Goal: Information Seeking & Learning: Check status

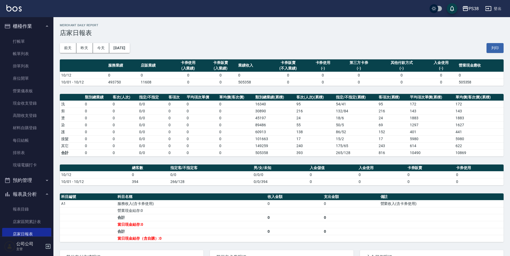
scroll to position [40, 0]
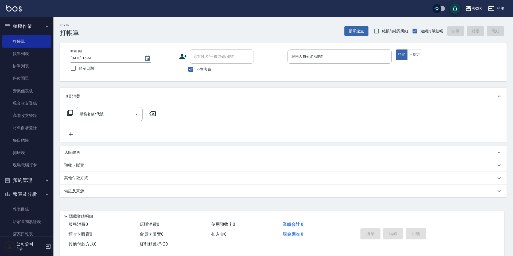
scroll to position [134, 0]
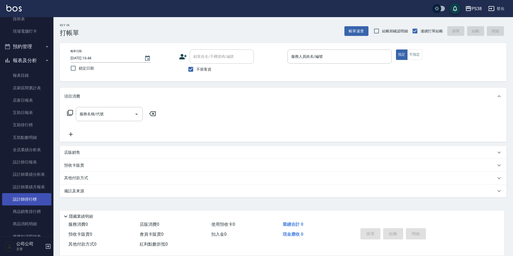
click at [39, 199] on link "設計師排行榜" at bounding box center [26, 199] width 49 height 12
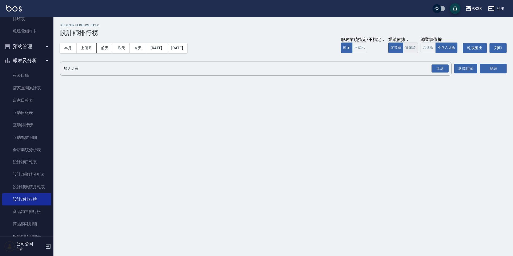
click at [414, 47] on button "實業績" at bounding box center [410, 47] width 15 height 10
click at [442, 68] on div "全選" at bounding box center [439, 68] width 17 height 8
click at [505, 69] on button "搜尋" at bounding box center [493, 69] width 27 height 10
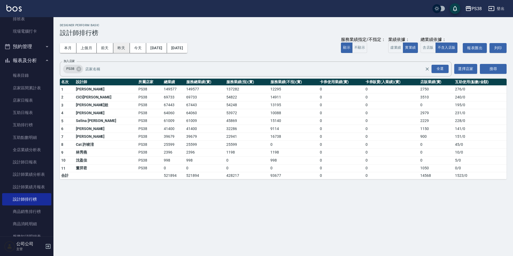
click at [121, 50] on button "昨天" at bounding box center [121, 48] width 17 height 10
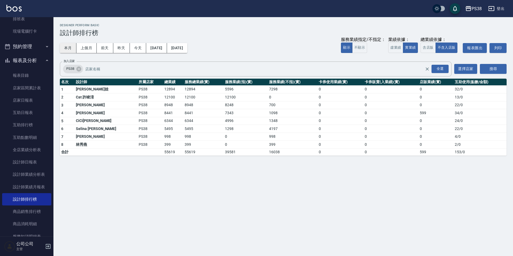
click at [70, 51] on button "本月" at bounding box center [68, 48] width 17 height 10
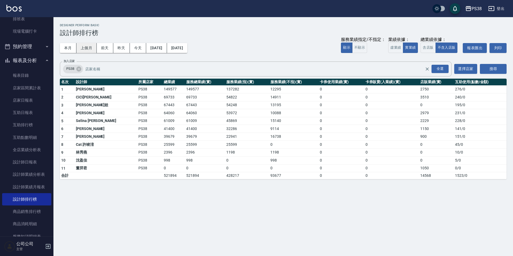
click at [82, 49] on button "上個月" at bounding box center [86, 48] width 20 height 10
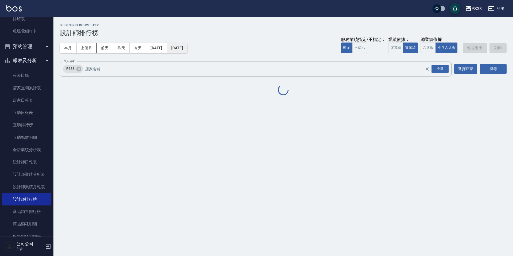
click at [187, 51] on button "[DATE]" at bounding box center [177, 48] width 20 height 10
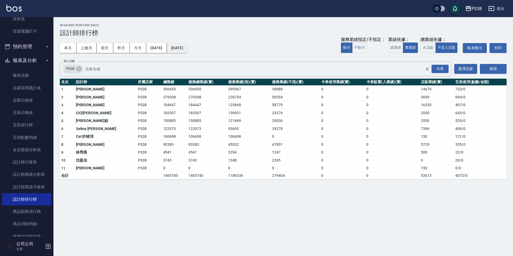
click at [187, 48] on button "[DATE]" at bounding box center [177, 48] width 20 height 10
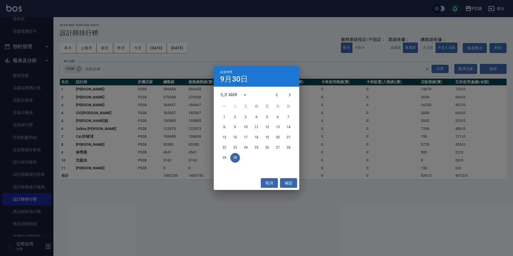
click at [253, 127] on button "11" at bounding box center [257, 127] width 10 height 10
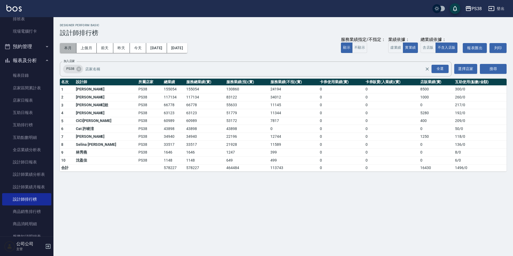
click at [62, 45] on button "本月" at bounding box center [68, 48] width 17 height 10
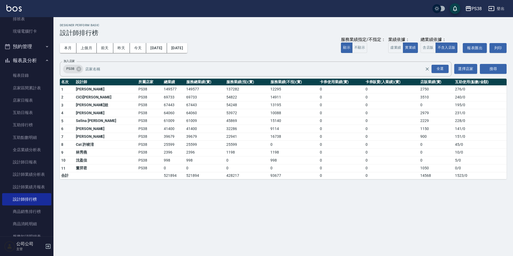
click at [296, 41] on div "本月 上個月 [DATE] [DATE] [DATE] [DATE] [DATE] 服務業績指定/不指定： 顯示 不顯示 業績依據： 虛業績 實業績 總業績依…" at bounding box center [283, 48] width 447 height 23
drag, startPoint x: 261, startPoint y: 105, endPoint x: 276, endPoint y: 108, distance: 14.9
click at [274, 105] on td "13195" at bounding box center [293, 105] width 49 height 8
click at [318, 130] on td "0" at bounding box center [341, 129] width 46 height 8
drag, startPoint x: 212, startPoint y: 174, endPoint x: 223, endPoint y: 180, distance: 13.0
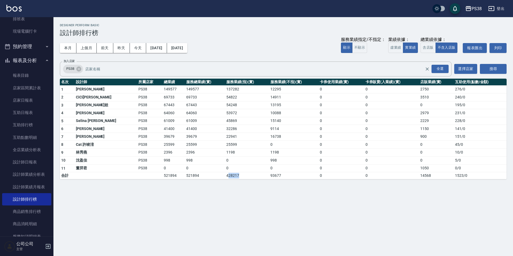
click at [225, 177] on td "428217" at bounding box center [247, 175] width 44 height 7
click at [233, 186] on div "PS38 [DATE] - [DATE] 設計師排行榜 列印時間： [DATE][PHONE_NUMBER]:45 Designer Perform Basi…" at bounding box center [256, 128] width 513 height 256
drag, startPoint x: 153, startPoint y: 175, endPoint x: 171, endPoint y: 177, distance: 18.2
click at [172, 174] on tr "合計 521894 521894 428217 93677 0 0 14568 1523 / 0" at bounding box center [283, 175] width 447 height 7
click at [236, 190] on div "PS38 [DATE] - [DATE] 設計師排行榜 列印時間： [DATE][PHONE_NUMBER]:45 Designer Perform Basi…" at bounding box center [256, 128] width 513 height 256
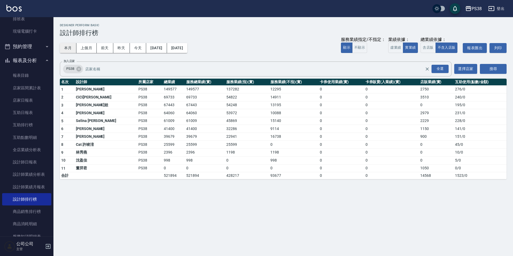
click at [72, 48] on button "本月" at bounding box center [68, 48] width 17 height 10
click at [91, 48] on button "上個月" at bounding box center [86, 48] width 20 height 10
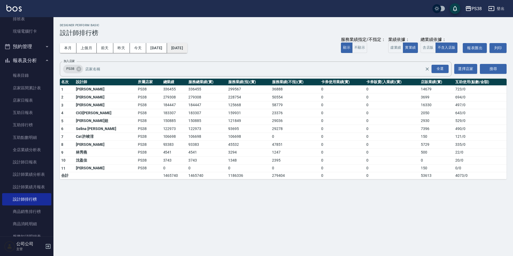
click at [187, 45] on button "[DATE]" at bounding box center [177, 48] width 20 height 10
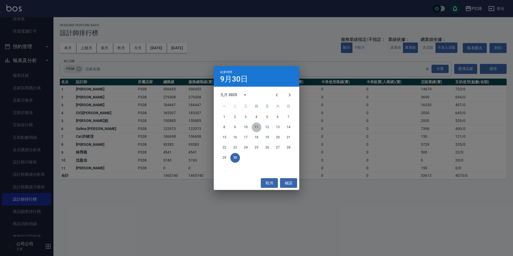
click at [260, 126] on button "11" at bounding box center [257, 127] width 10 height 10
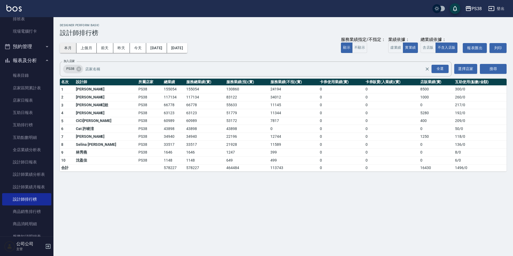
click at [68, 52] on button "本月" at bounding box center [68, 48] width 17 height 10
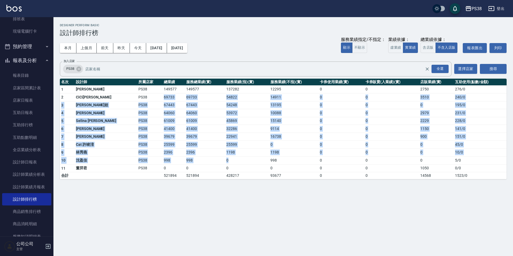
drag, startPoint x: 170, startPoint y: 123, endPoint x: 212, endPoint y: 158, distance: 54.8
click at [212, 158] on tbody "1 [PERSON_NAME] PS38 149577 149577 137282 12295 0 0 2750 276 / 0 2 CiCi[PERSON_…" at bounding box center [283, 132] width 447 height 94
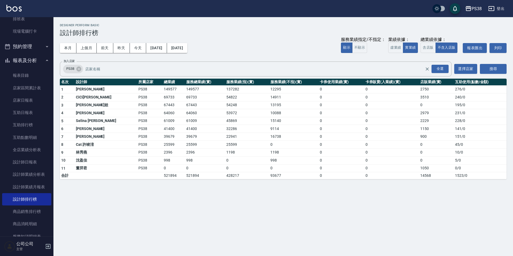
click at [277, 206] on div "PS38 [DATE] - [DATE] 設計師排行榜 列印時間： [DATE][PHONE_NUMBER]:46 Designer Perform Basi…" at bounding box center [256, 128] width 513 height 256
click at [85, 50] on button "上個月" at bounding box center [86, 48] width 20 height 10
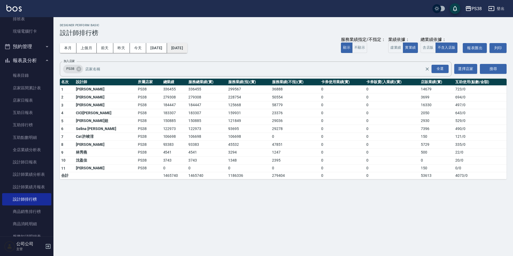
click at [185, 46] on button "[DATE]" at bounding box center [177, 48] width 20 height 10
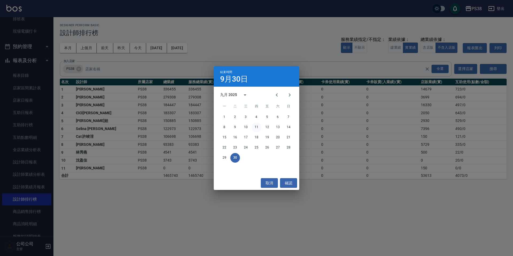
click at [256, 126] on button "11" at bounding box center [257, 127] width 10 height 10
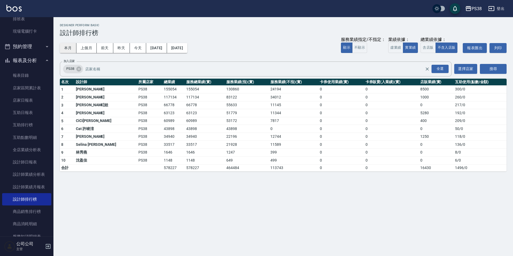
click at [68, 50] on button "本月" at bounding box center [68, 48] width 17 height 10
